Goal: Download file/media

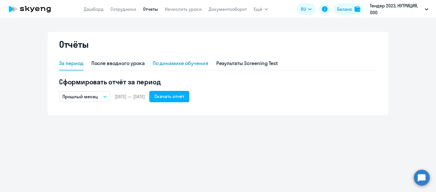
click at [177, 66] on div "По динамике обучения" at bounding box center [181, 63] width 56 height 7
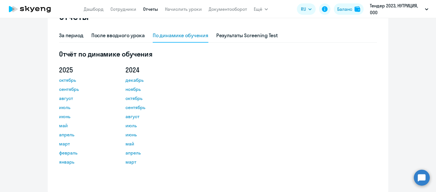
scroll to position [33, 0]
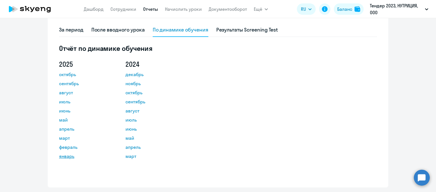
click at [66, 156] on link "январь" at bounding box center [84, 156] width 51 height 7
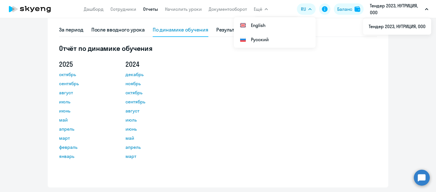
click at [255, 74] on div "[DATE] сентябрь август июль июнь май апрель март февраль январь [DATE] ноябрь о…" at bounding box center [218, 114] width 318 height 109
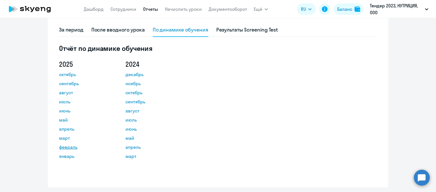
click at [67, 147] on link "февраль" at bounding box center [84, 146] width 51 height 7
click at [265, 65] on div "[DATE] сентябрь август июль июнь май апрель март февраль январь [DATE] ноябрь о…" at bounding box center [218, 114] width 318 height 109
click at [65, 138] on link "март" at bounding box center [84, 137] width 51 height 7
click at [241, 100] on div "[DATE] сентябрь август июль июнь май апрель март февраль январь [DATE] ноябрь о…" at bounding box center [218, 114] width 318 height 109
click at [66, 130] on link "апрель" at bounding box center [84, 128] width 51 height 7
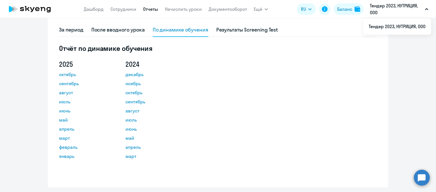
click at [189, 92] on div "[DATE] сентябрь август июль июнь май апрель март февраль январь [DATE] ноябрь о…" at bounding box center [218, 114] width 318 height 109
click at [64, 120] on link "май" at bounding box center [84, 119] width 51 height 7
click at [229, 93] on div "[DATE] сентябрь август июль июнь май апрель март февраль январь [DATE] ноябрь о…" at bounding box center [218, 114] width 318 height 109
click at [65, 110] on link "июнь" at bounding box center [84, 110] width 51 height 7
click at [211, 94] on div "[DATE] сентябрь август июль июнь май апрель март февраль январь [DATE] ноябрь о…" at bounding box center [218, 114] width 318 height 109
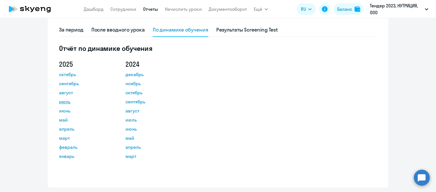
click at [67, 103] on link "июль" at bounding box center [84, 101] width 51 height 7
click at [247, 87] on div "[DATE] сентябрь август июль июнь май апрель март февраль январь [DATE] ноябрь о…" at bounding box center [218, 114] width 318 height 109
click at [67, 94] on link "август" at bounding box center [84, 92] width 51 height 7
click at [223, 109] on div "[DATE] сентябрь август июль июнь май апрель март февраль январь [DATE] ноябрь о…" at bounding box center [218, 114] width 318 height 109
click at [66, 83] on link "сентябрь" at bounding box center [84, 83] width 51 height 7
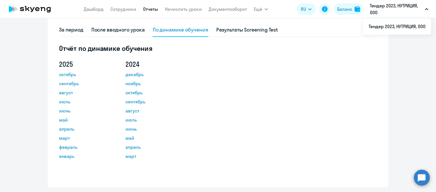
click at [242, 117] on div "[DATE] сентябрь август июль июнь май апрель март февраль январь [DATE] ноябрь о…" at bounding box center [218, 114] width 318 height 109
click at [69, 75] on link "октябрь" at bounding box center [84, 74] width 51 height 7
click at [277, 90] on div "[DATE] сентябрь август июль июнь май апрель март февраль январь [DATE] ноябрь о…" at bounding box center [218, 114] width 318 height 109
